Goal: Information Seeking & Learning: Find contact information

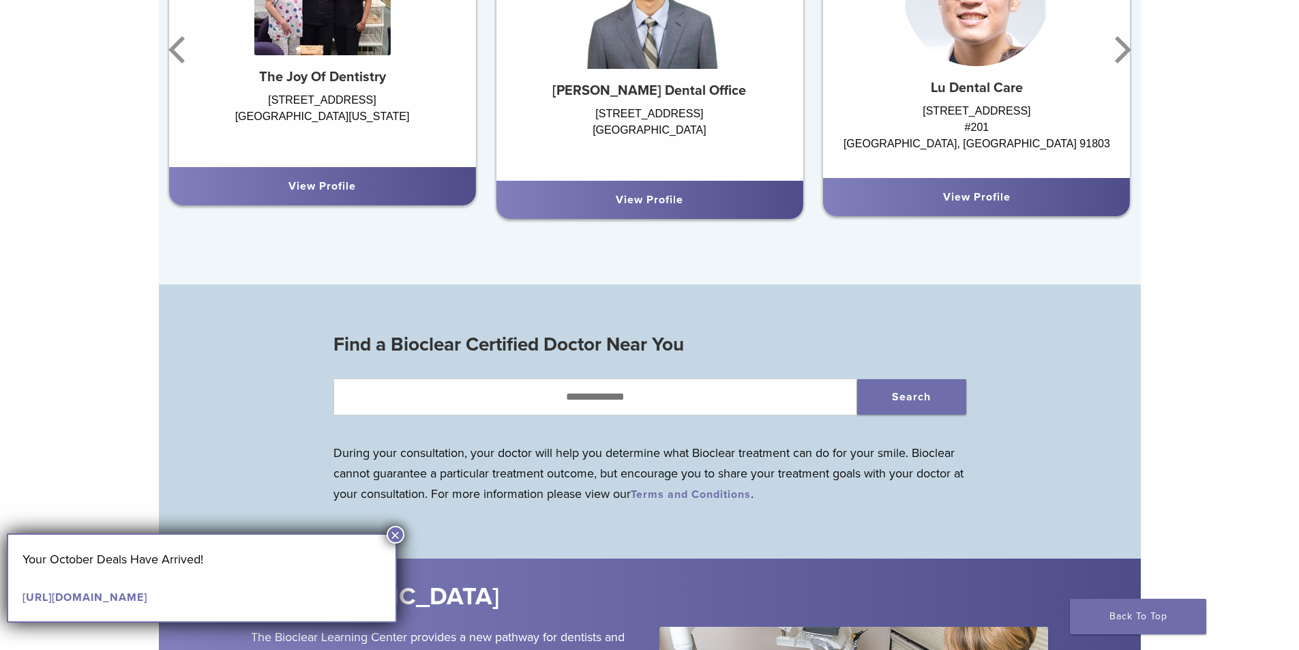
scroll to position [1251, 0]
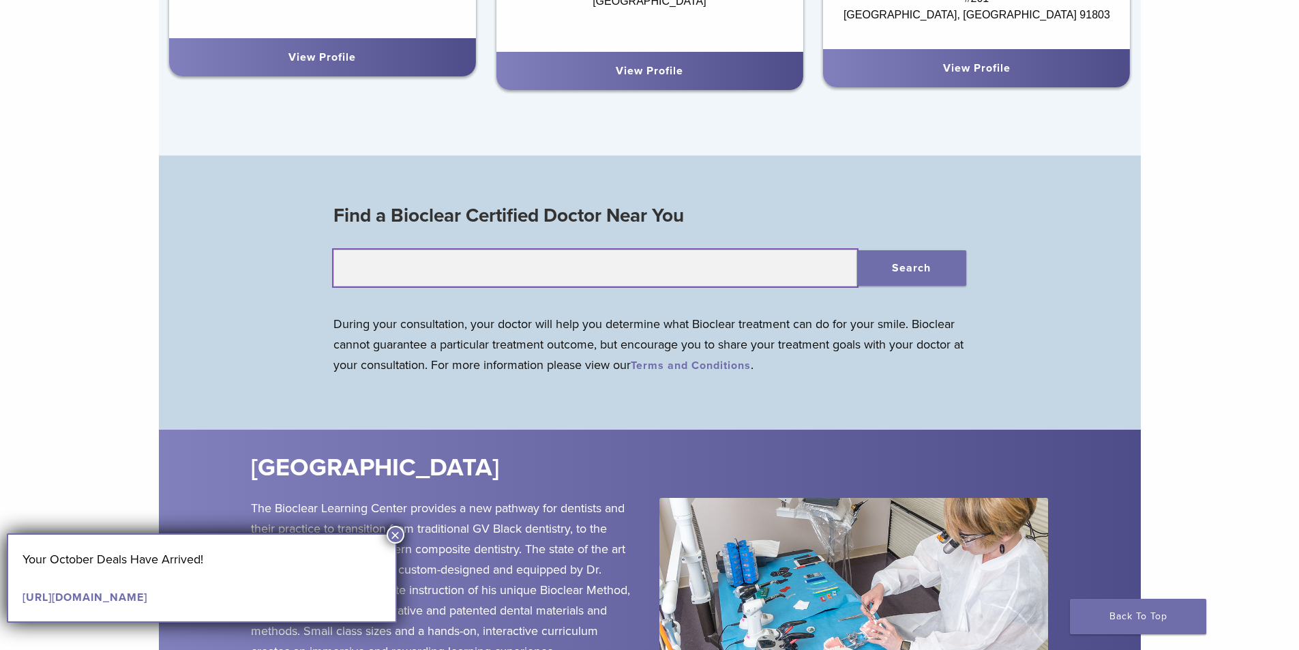
click at [550, 273] on input "text" at bounding box center [595, 268] width 524 height 37
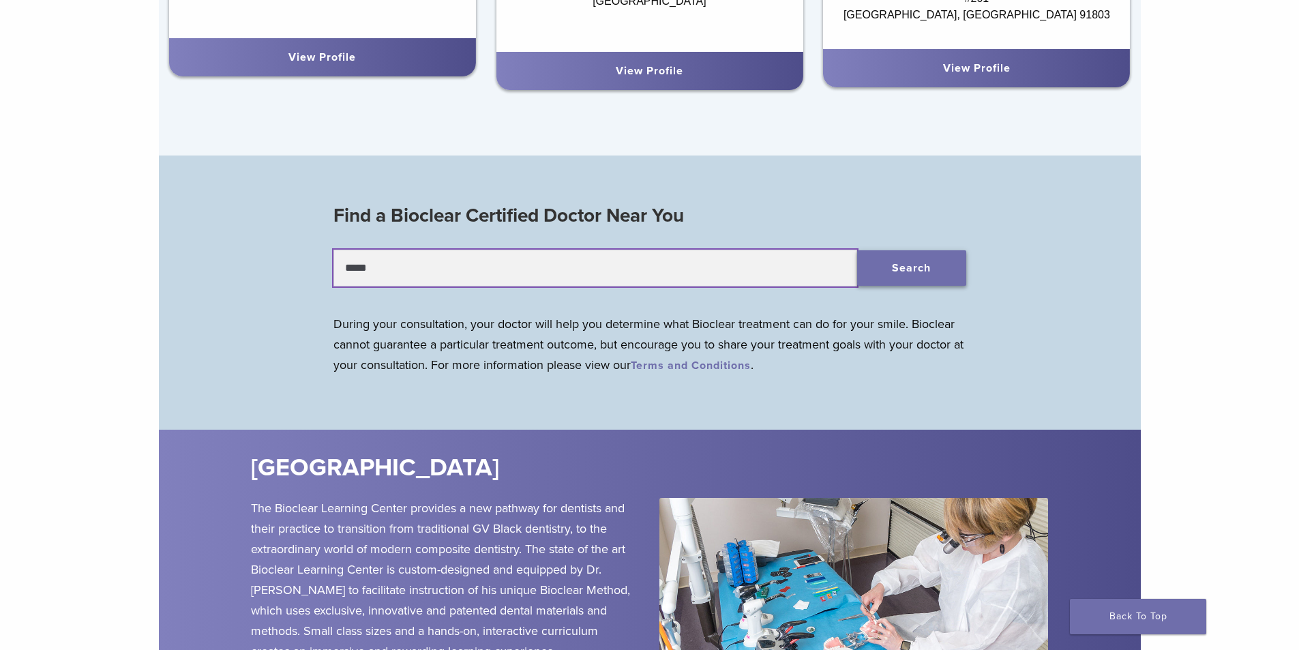
type input "*****"
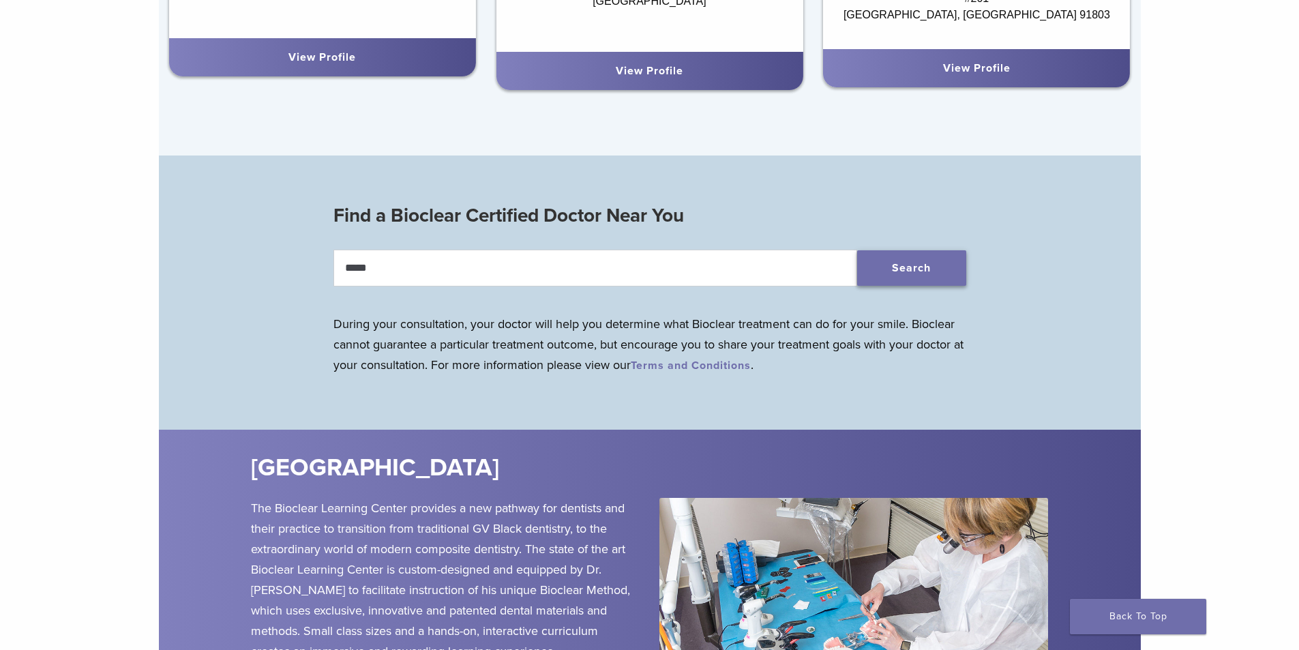
click at [931, 269] on button "Search" at bounding box center [911, 267] width 109 height 35
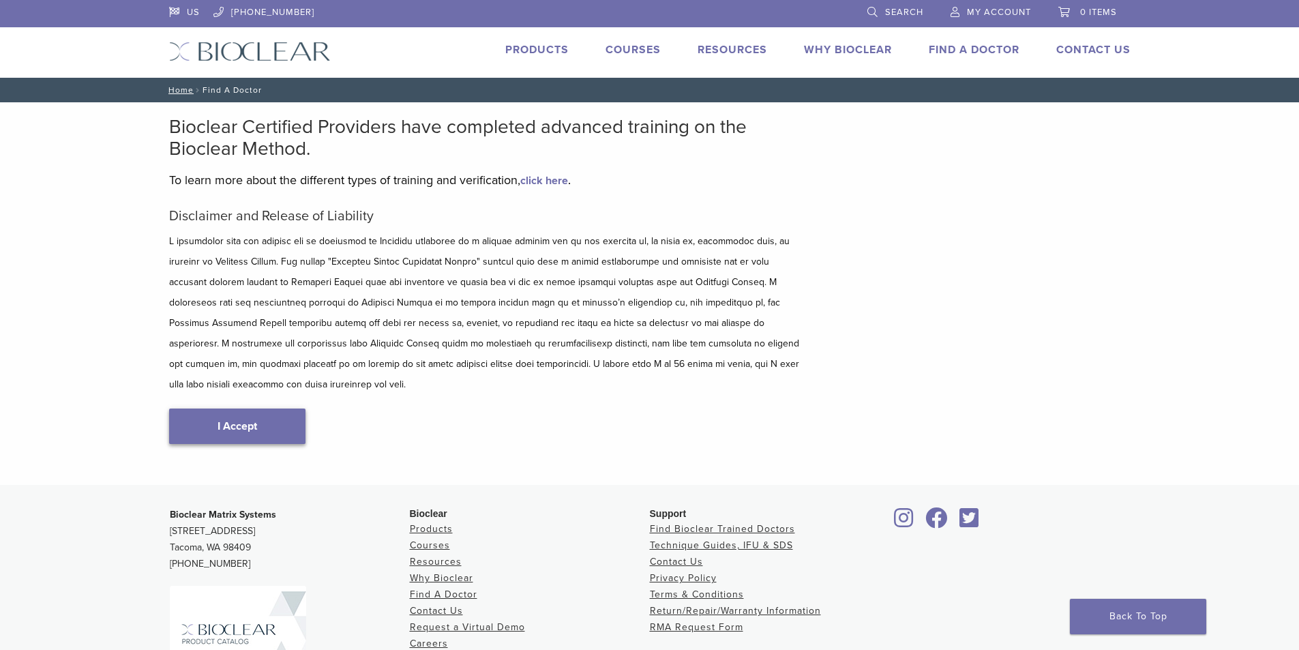
click at [280, 408] on link "I Accept" at bounding box center [237, 425] width 136 height 35
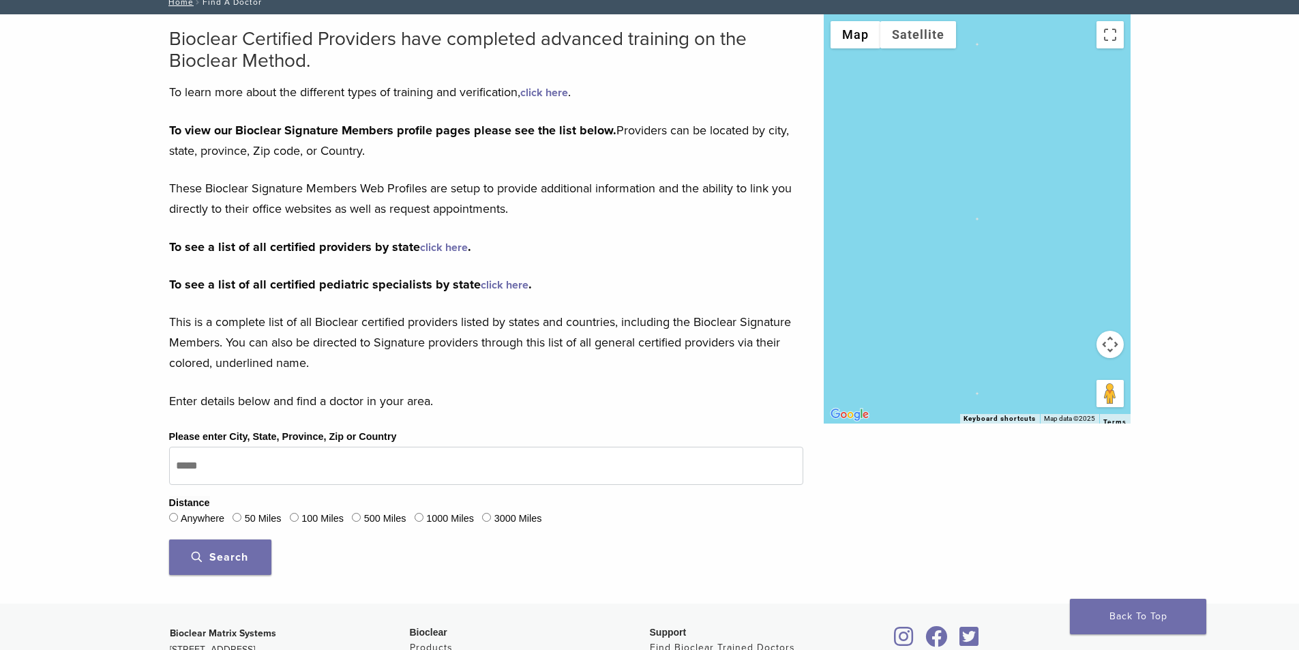
scroll to position [341, 0]
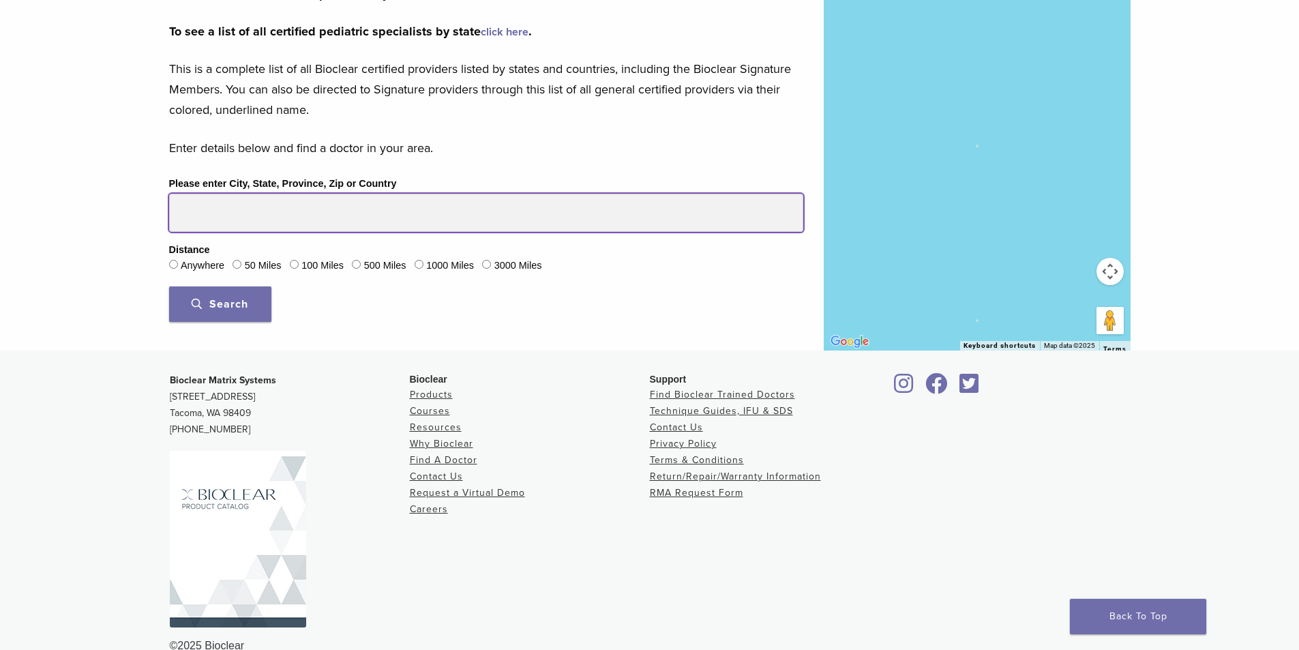
click at [253, 220] on input "Please enter City, State, Province, Zip or Country" at bounding box center [486, 213] width 634 height 38
type input "*****"
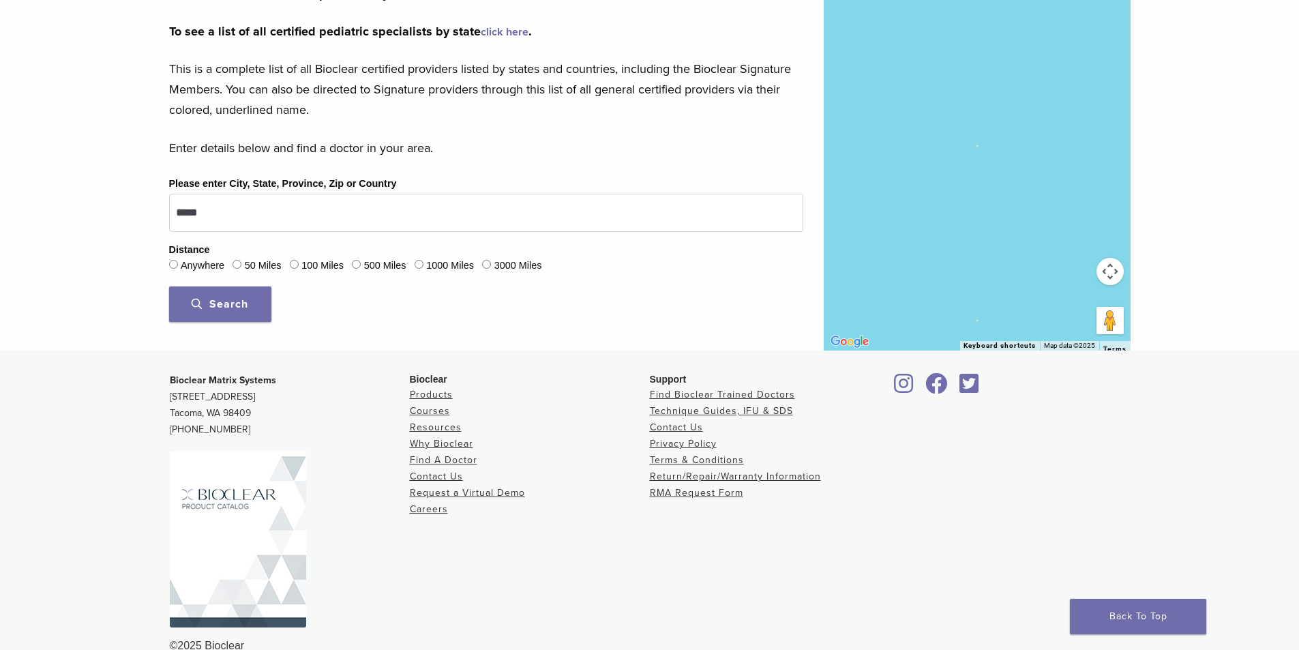
click at [215, 305] on span "Search" at bounding box center [220, 304] width 57 height 14
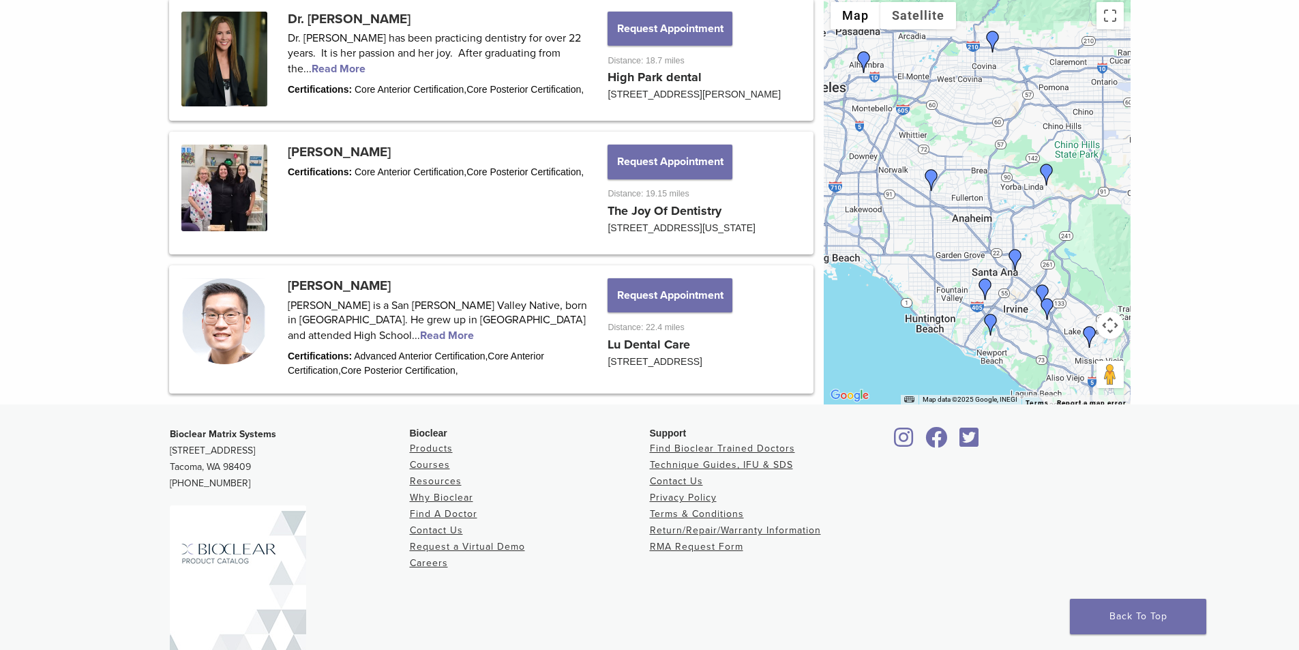
scroll to position [1705, 0]
click at [668, 312] on button "Request Appointment" at bounding box center [670, 295] width 124 height 34
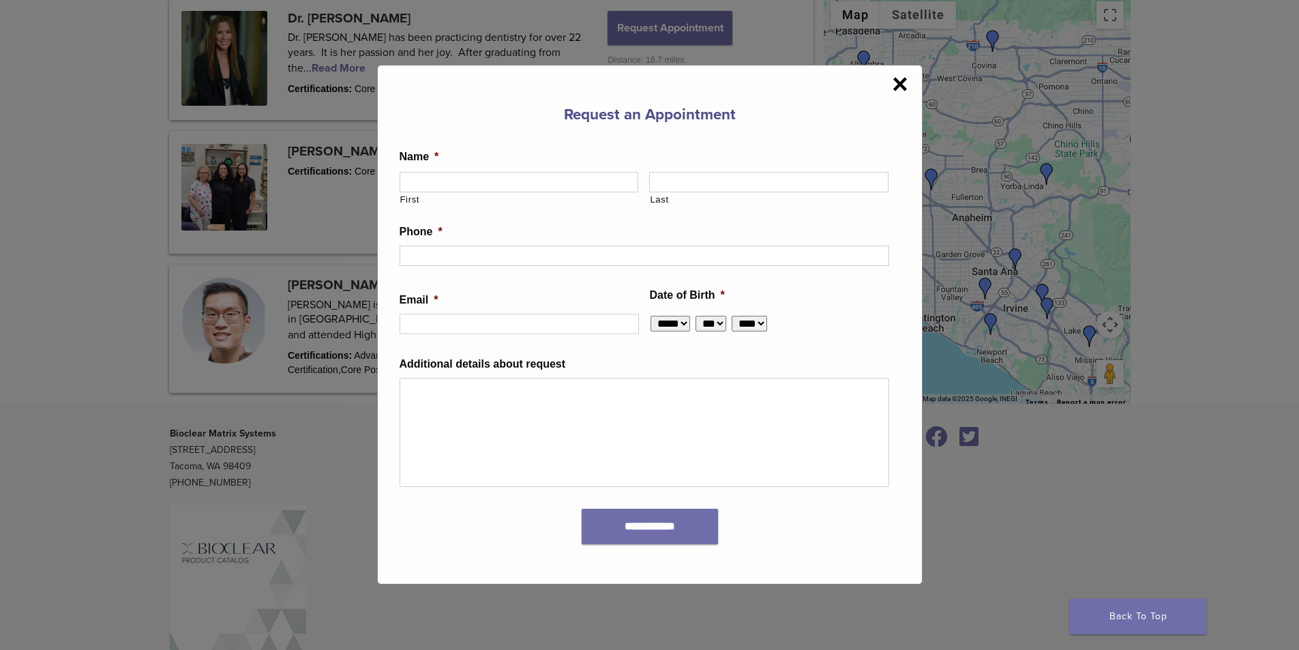
click at [903, 83] on span "×" at bounding box center [900, 83] width 16 height 27
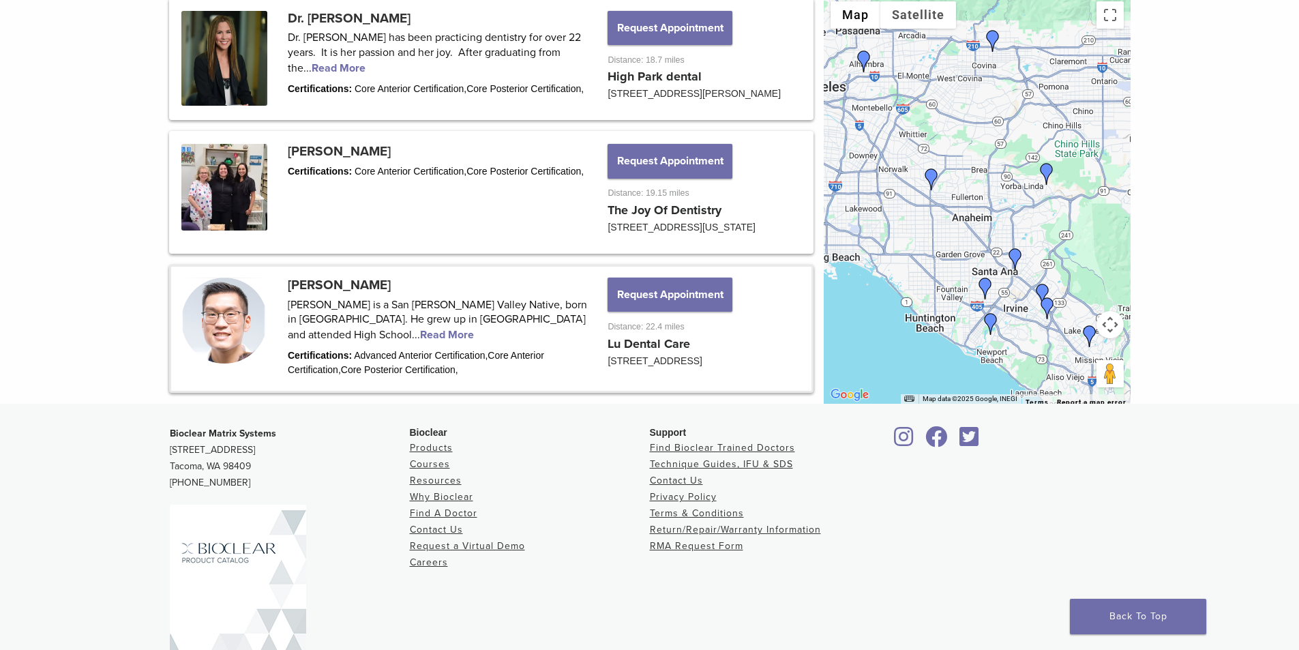
click at [352, 353] on link at bounding box center [491, 329] width 640 height 124
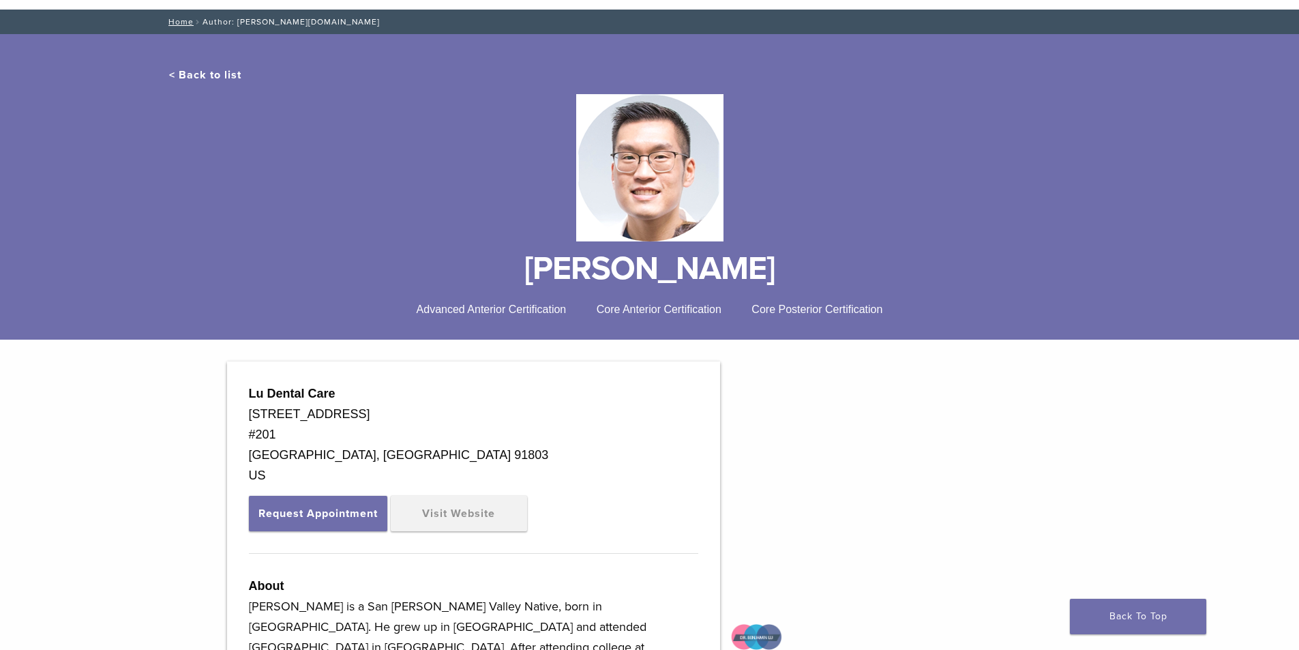
scroll to position [273, 0]
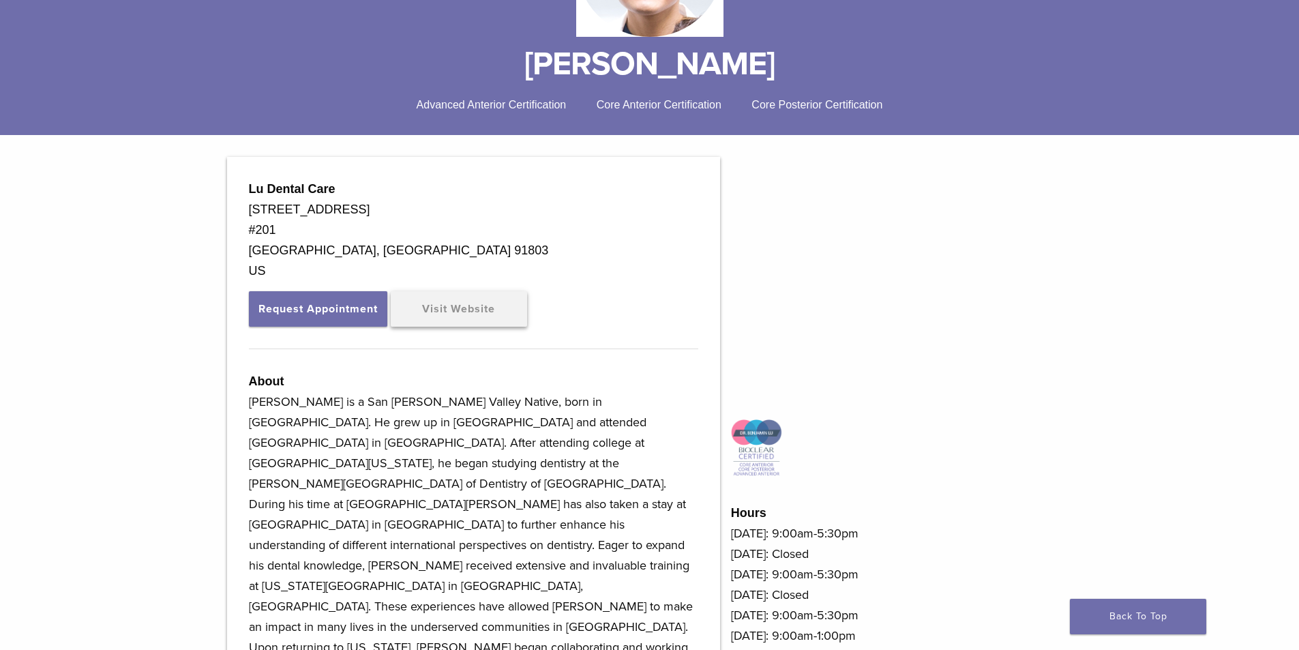
click at [466, 310] on link "Visit Website" at bounding box center [459, 308] width 136 height 35
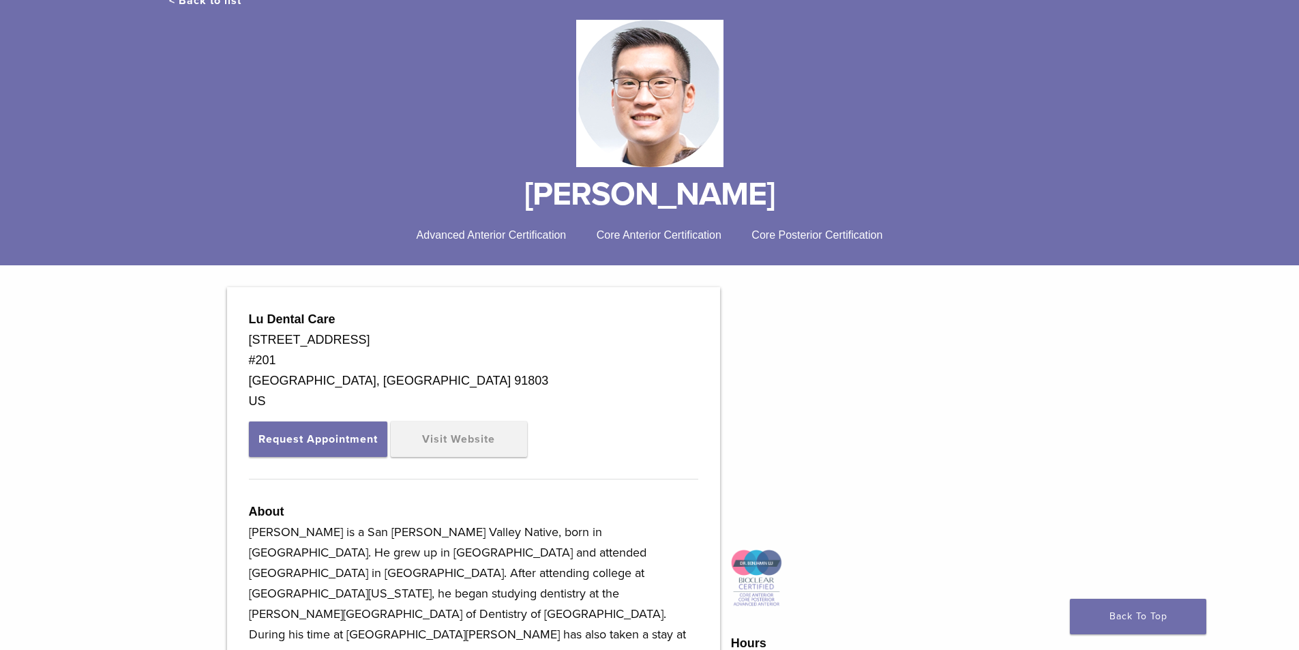
scroll to position [0, 0]
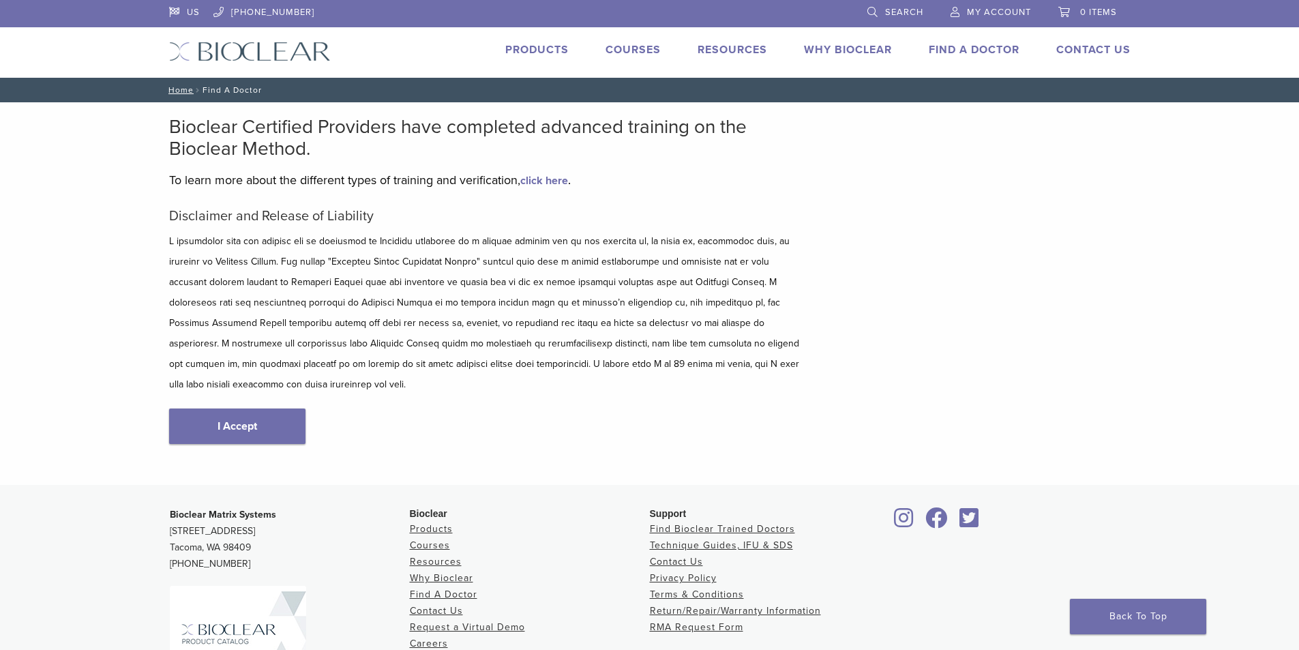
click at [539, 183] on link "click here" at bounding box center [544, 181] width 48 height 14
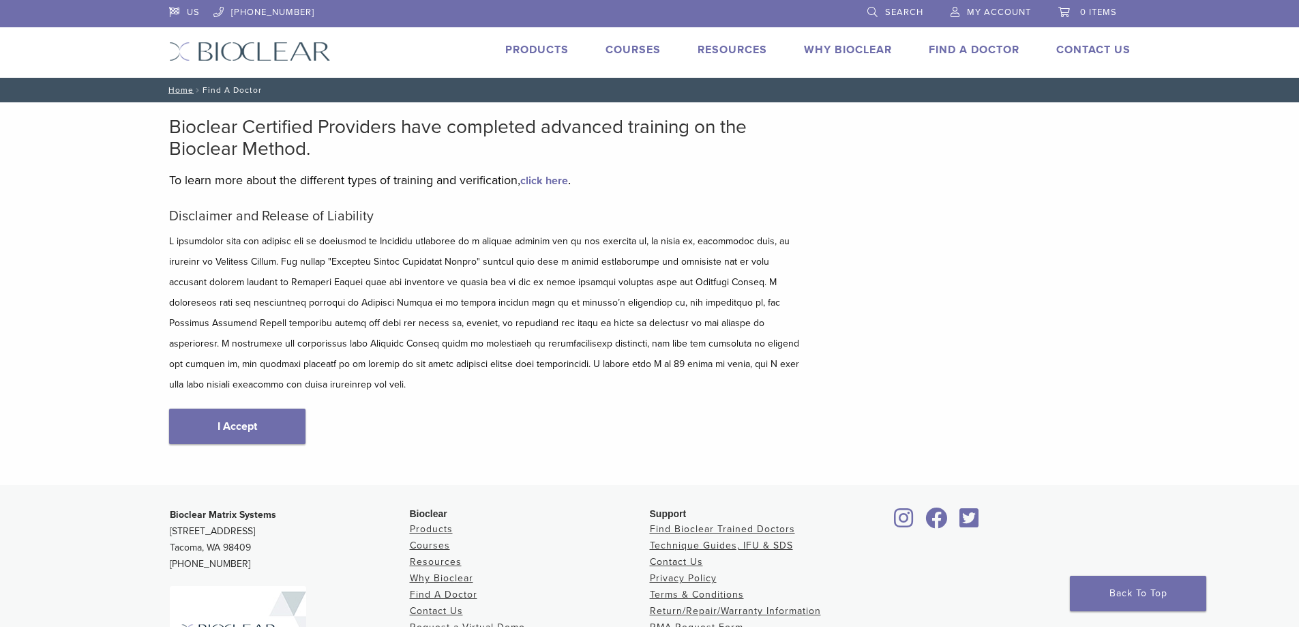
click at [222, 54] on img at bounding box center [250, 52] width 162 height 20
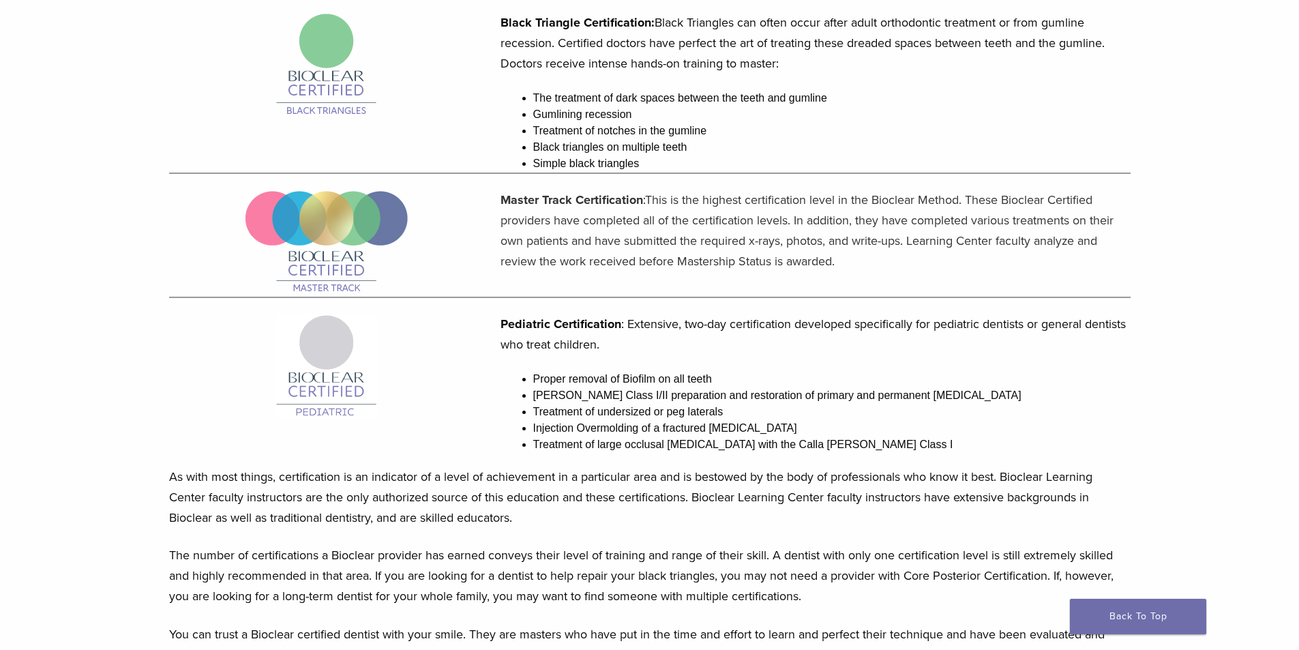
scroll to position [955, 0]
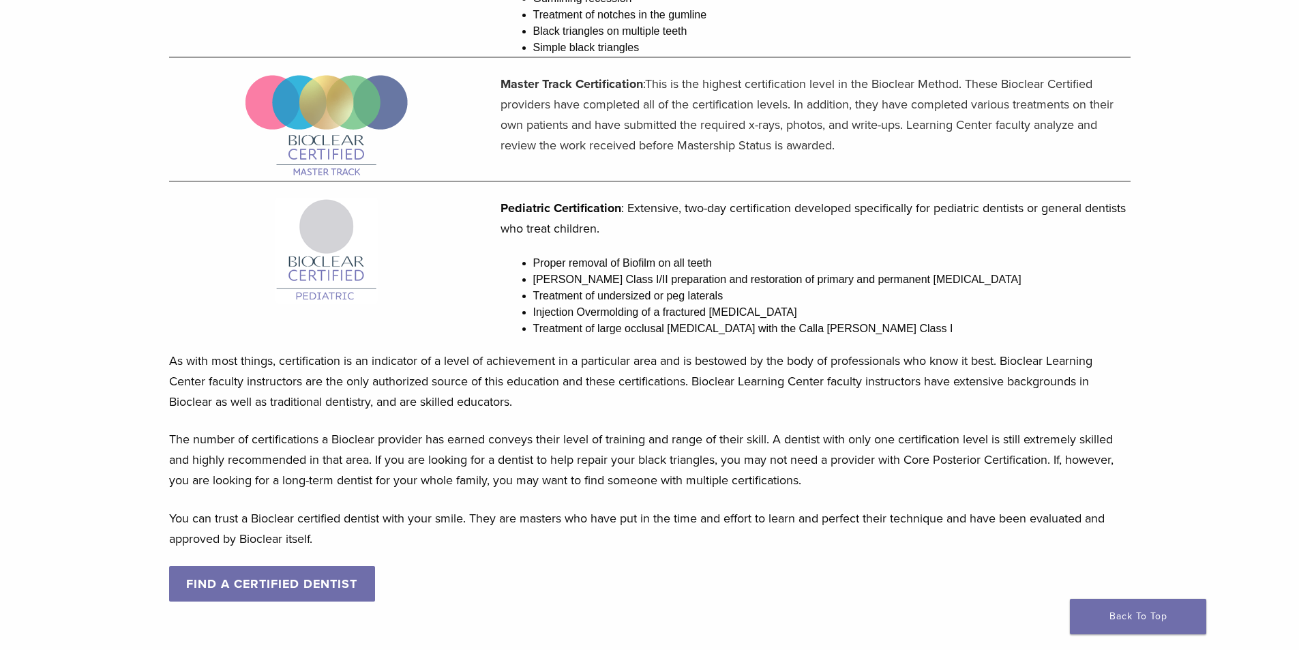
click at [293, 578] on link "FIND A CERTIFIED DENTIST" at bounding box center [272, 583] width 207 height 35
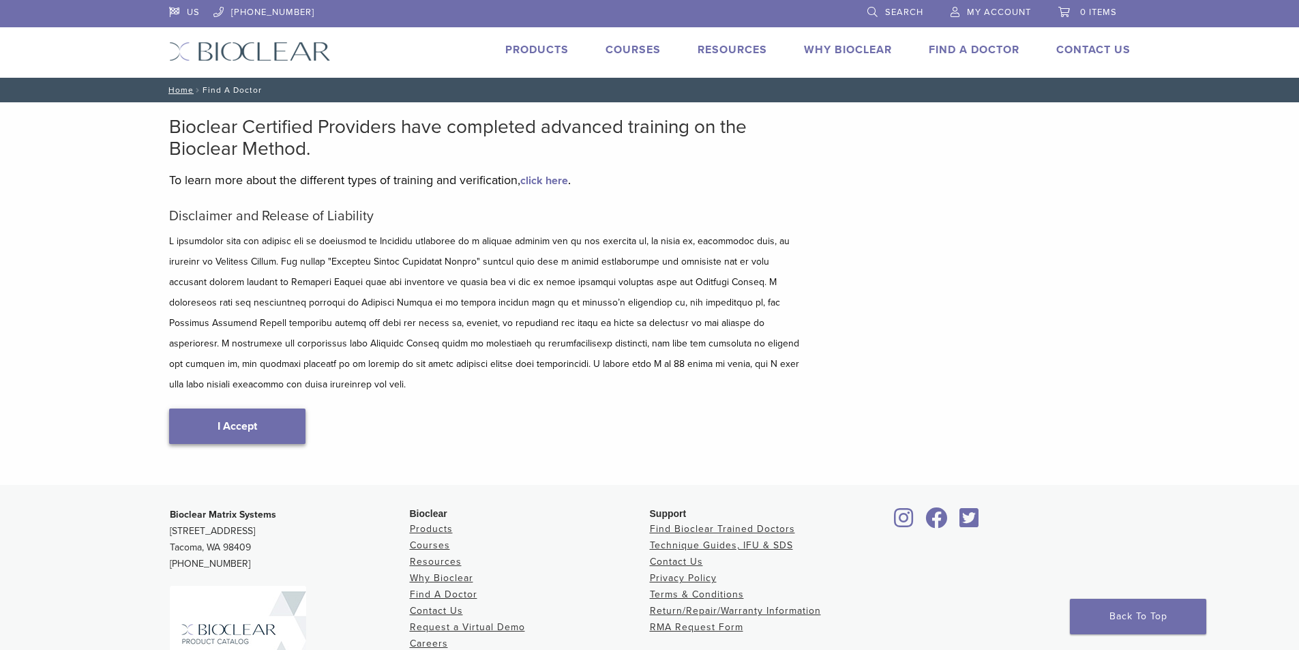
click at [248, 408] on link "I Accept" at bounding box center [237, 425] width 136 height 35
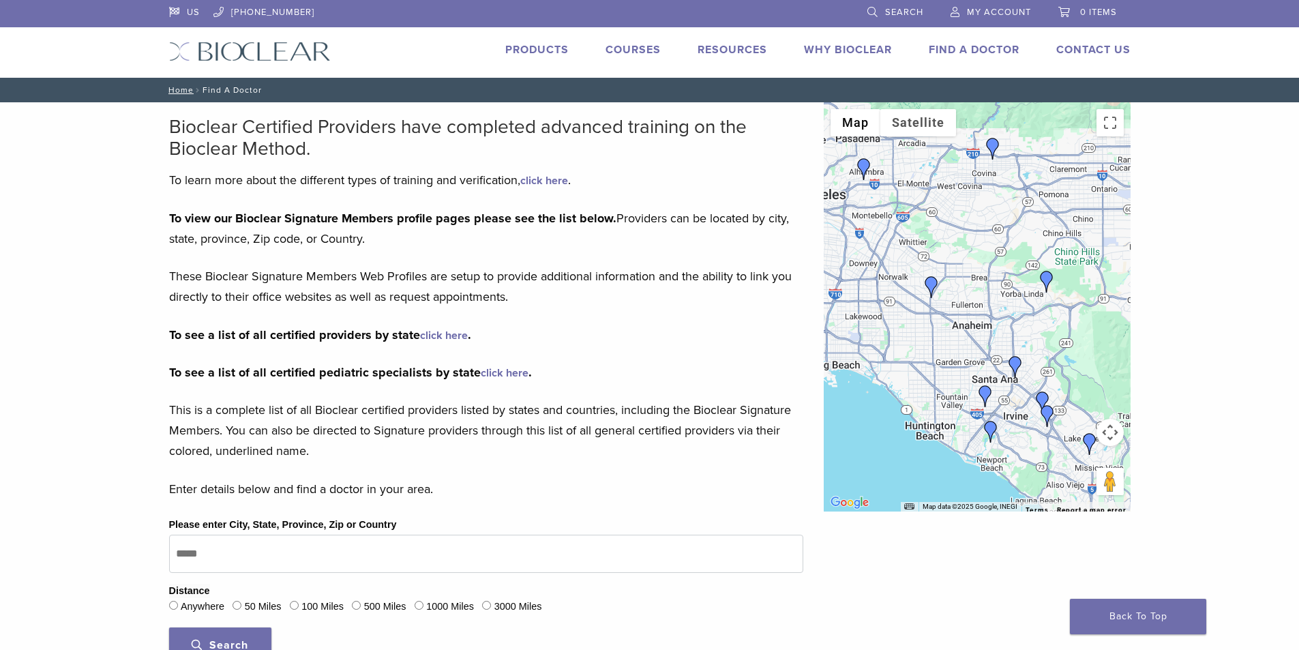
click at [438, 339] on link "click here" at bounding box center [444, 336] width 48 height 14
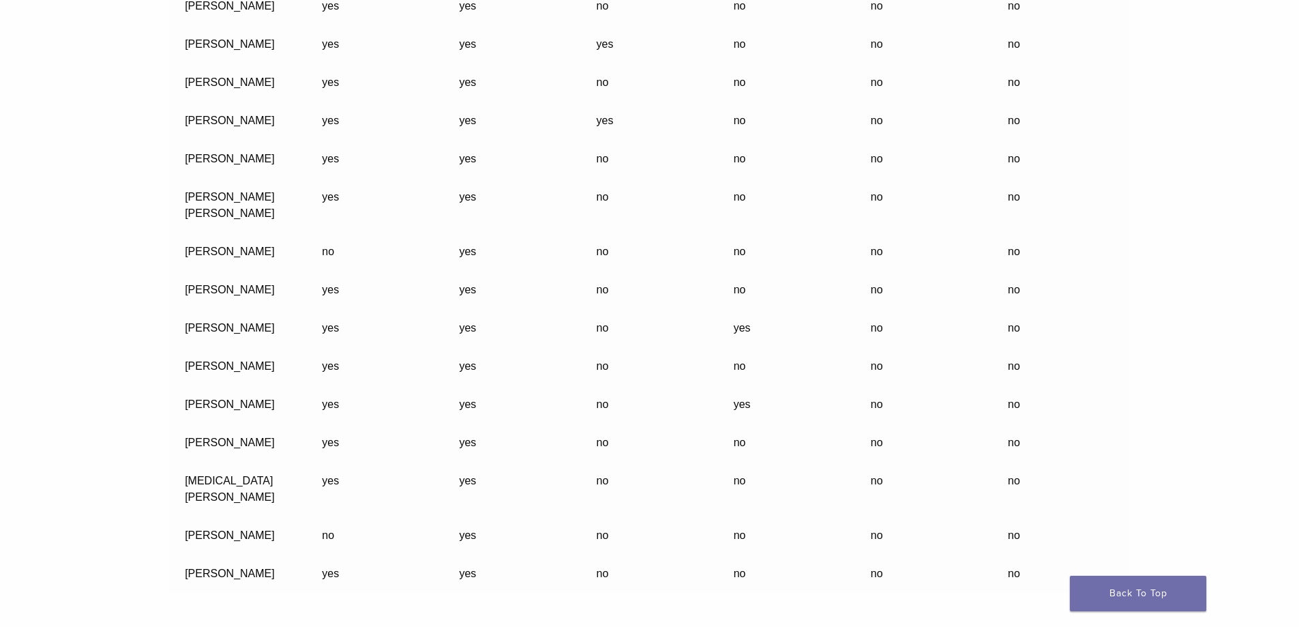
scroll to position [6819, 0]
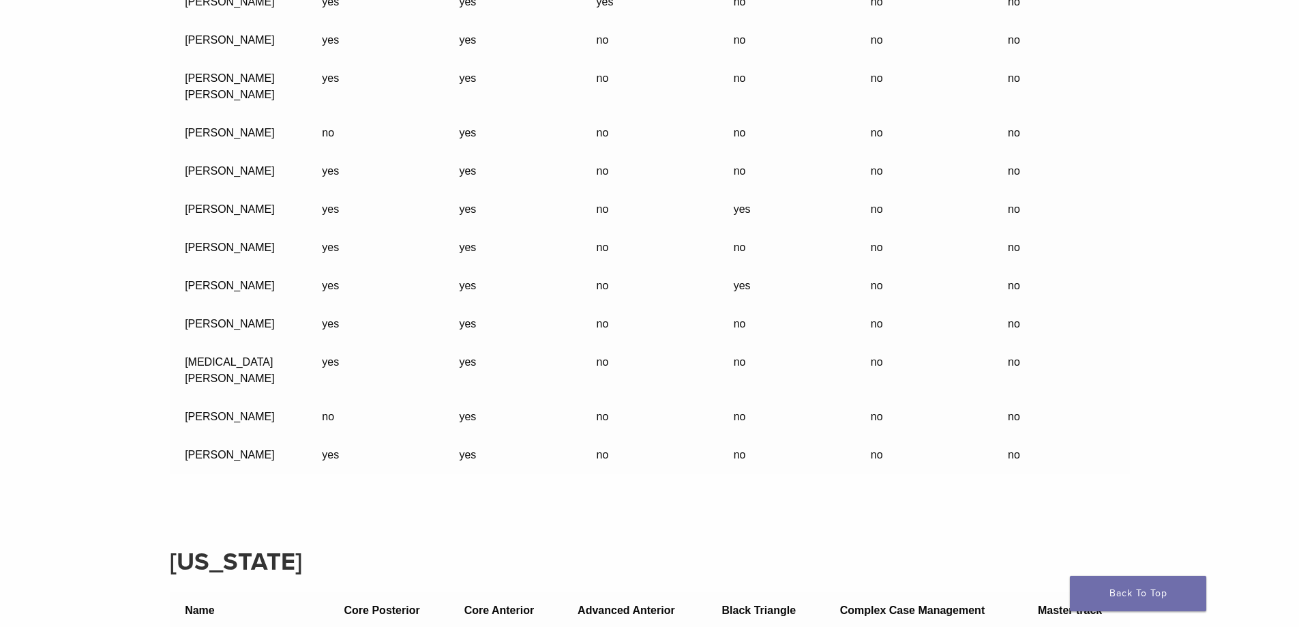
click at [231, 363] on td "Yasmin Desai" at bounding box center [238, 370] width 137 height 55
